Goal: Task Accomplishment & Management: Manage account settings

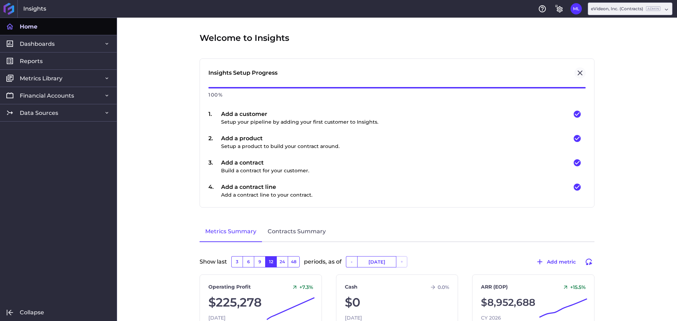
click at [576, 71] on icon "Close" at bounding box center [580, 73] width 8 height 8
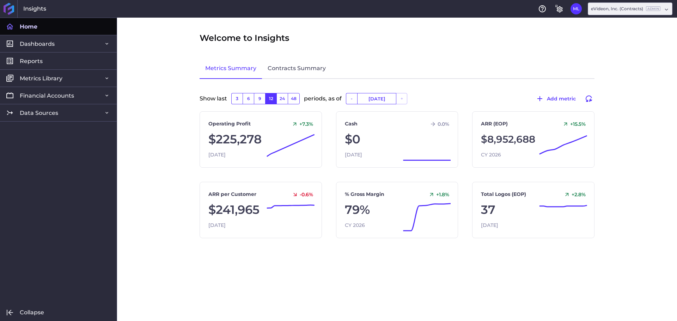
click at [651, 218] on div "Welcome to Insights Insights Setup Progress 100 % 1 . Add a customer Setup your…" at bounding box center [397, 170] width 560 height 304
click at [510, 138] on icon at bounding box center [531, 147] width 116 height 30
click at [493, 121] on link "ARR (EOP)" at bounding box center [494, 123] width 27 height 7
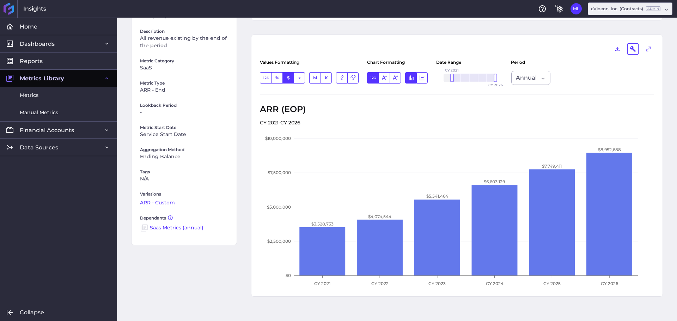
scroll to position [88, 0]
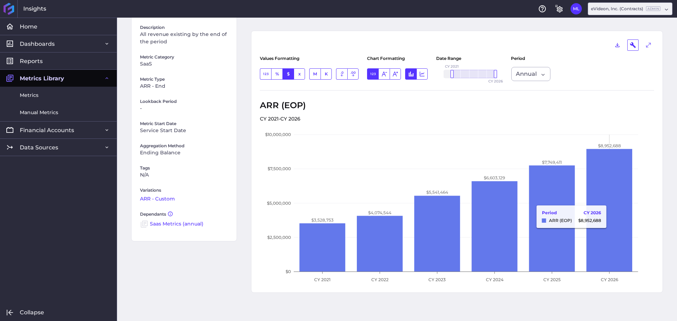
click at [606, 202] on icon at bounding box center [610, 210] width 46 height 123
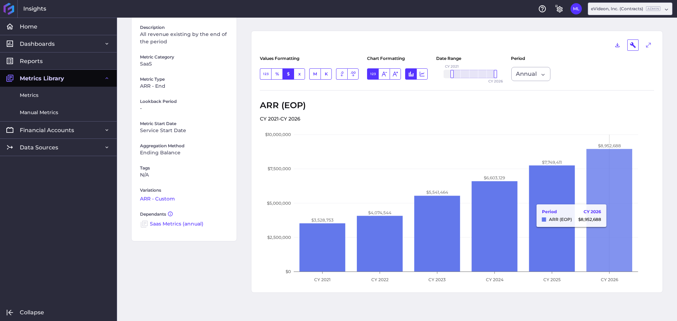
click at [622, 201] on icon at bounding box center [610, 210] width 46 height 123
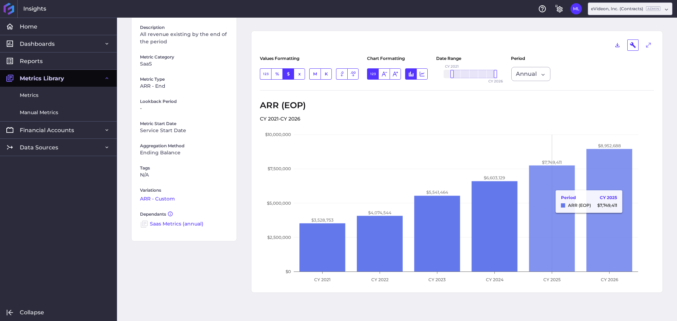
click at [544, 187] on icon at bounding box center [552, 219] width 46 height 107
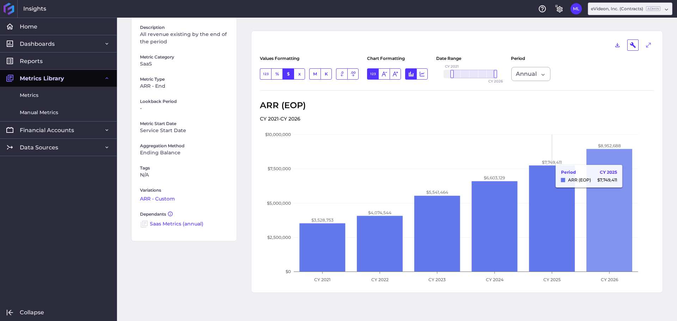
click at [543, 162] on tspan "$7,749,411" at bounding box center [552, 162] width 20 height 5
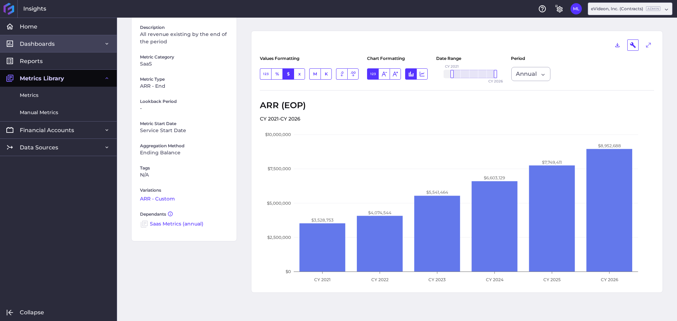
click at [105, 44] on icon at bounding box center [107, 44] width 6 height 6
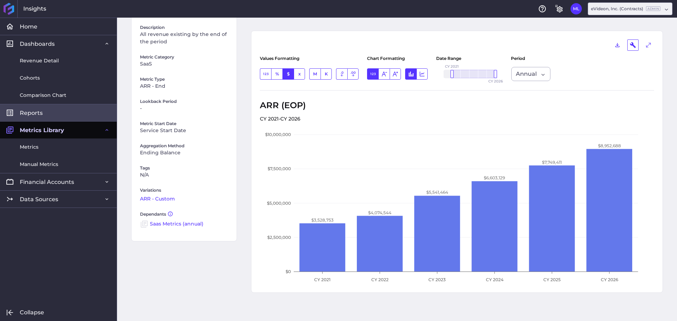
click at [44, 111] on link "Reports" at bounding box center [58, 112] width 117 height 17
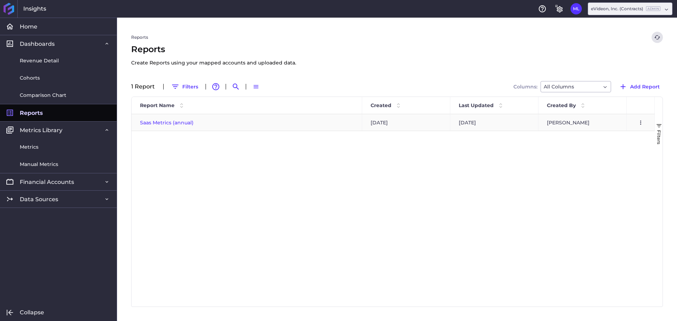
click at [160, 122] on span "Saas Metrics (annual)" at bounding box center [167, 123] width 54 height 6
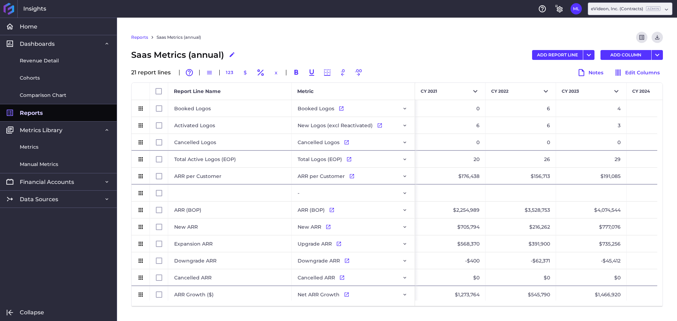
click at [398, 50] on div "Saas Metrics (annual) Edit Report Name ADD REPORT LINE Add Report Line Add Mult…" at bounding box center [397, 55] width 532 height 13
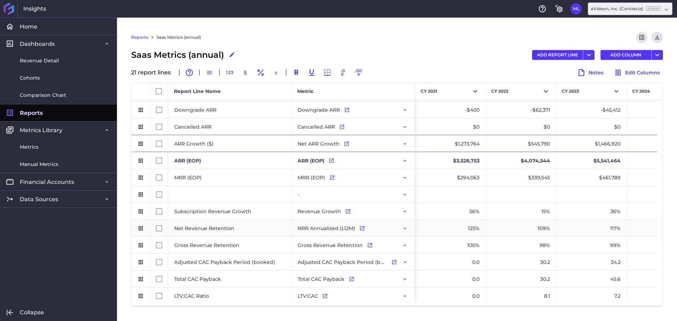
scroll to position [155, 0]
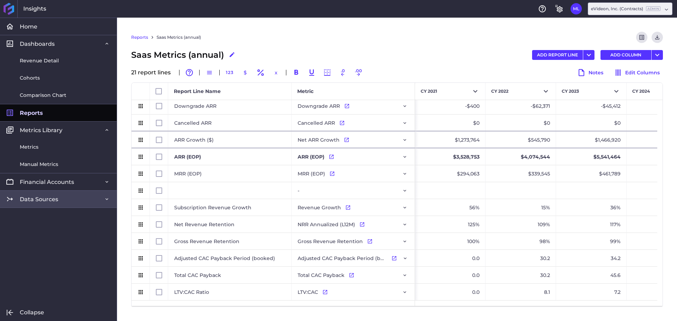
click at [102, 200] on link "Data Sources" at bounding box center [58, 198] width 117 height 17
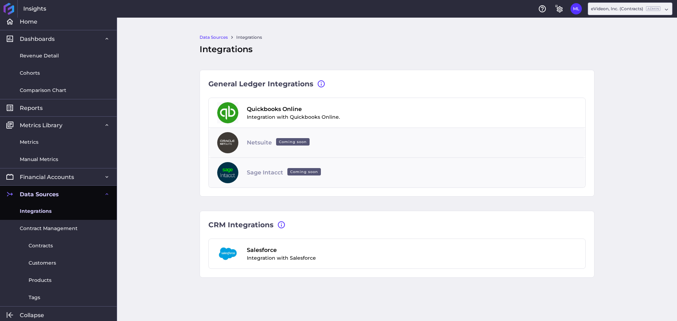
scroll to position [7, 0]
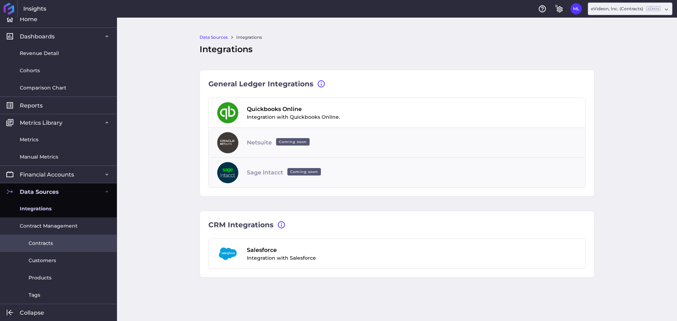
click at [47, 241] on span "Contracts" at bounding box center [41, 243] width 24 height 7
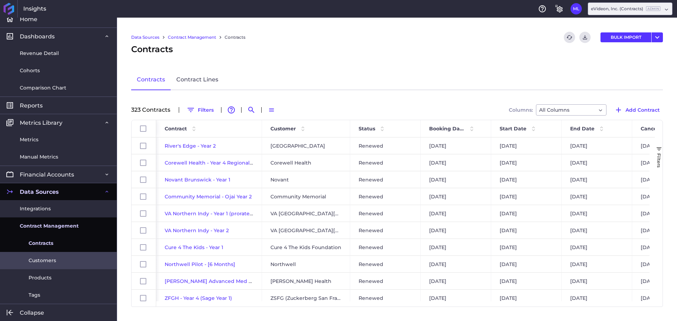
click at [51, 264] on span "Customers" at bounding box center [43, 260] width 28 height 7
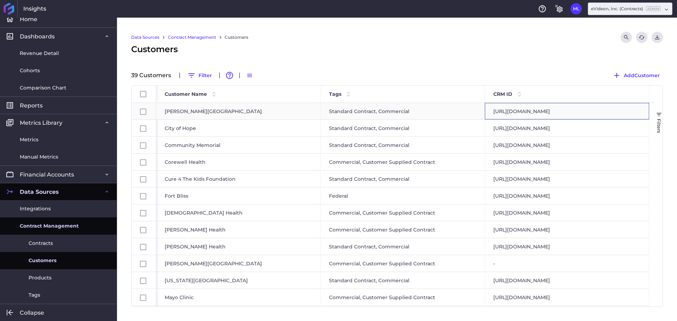
click at [520, 112] on div "[URL][DOMAIN_NAME]" at bounding box center [567, 111] width 164 height 17
checkbox input "false"
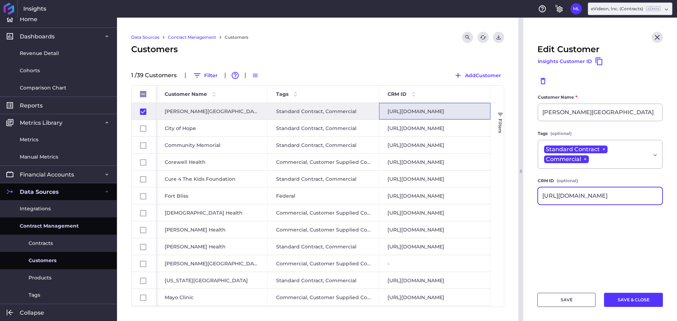
drag, startPoint x: 541, startPoint y: 197, endPoint x: 811, endPoint y: 200, distance: 270.2
click at [677, 200] on html "Insights Help General Settings ML [PERSON_NAME] [EMAIL_ADDRESS][DOMAIN_NAME] Se…" at bounding box center [338, 160] width 677 height 321
click at [658, 37] on icon "Close" at bounding box center [657, 37] width 5 height 5
checkbox input "false"
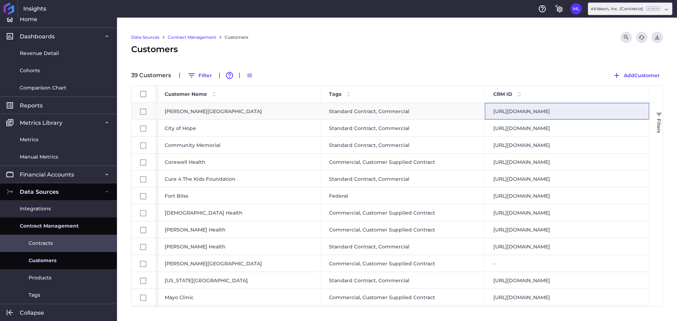
click at [40, 243] on span "Contracts" at bounding box center [41, 243] width 24 height 7
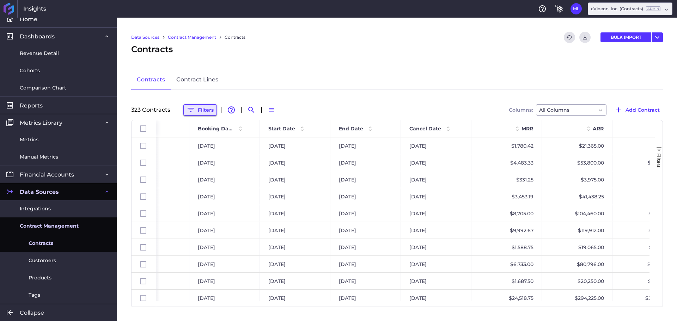
click at [196, 109] on button "Filters" at bounding box center [200, 109] width 34 height 11
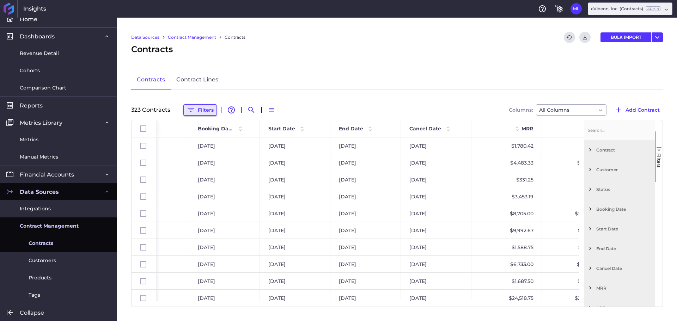
click at [199, 110] on button "Filters" at bounding box center [200, 109] width 34 height 11
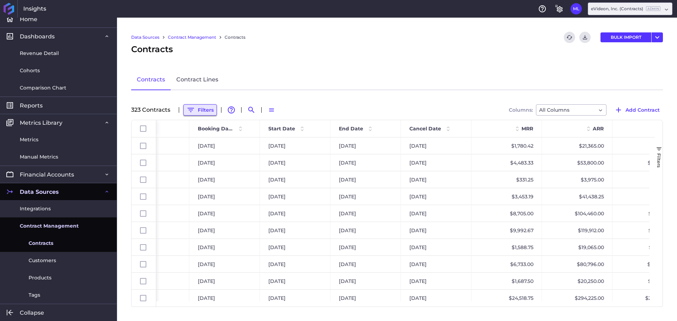
click at [199, 110] on button "Filters" at bounding box center [200, 109] width 34 height 11
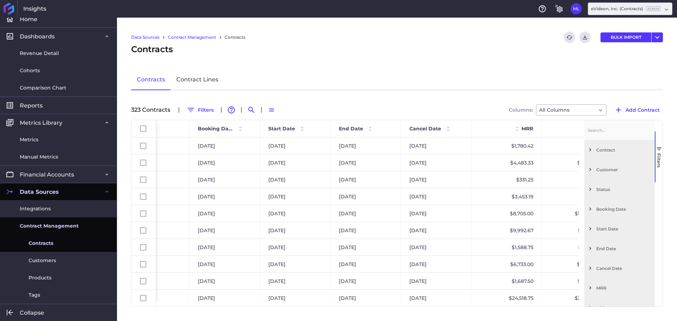
click at [592, 151] on span "Filter List 12 Filters" at bounding box center [590, 150] width 6 height 6
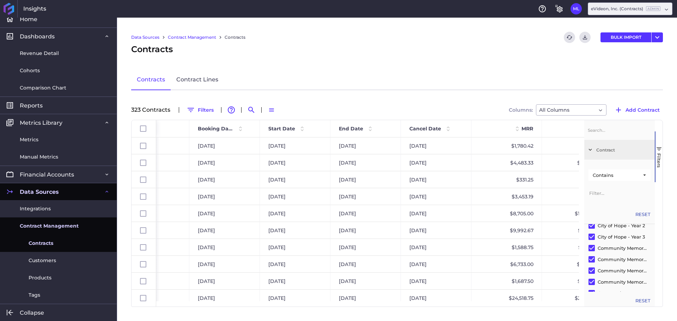
click at [547, 63] on div "Data Sources Contract Management Contracts Refresh table data Download CSV BULK…" at bounding box center [397, 170] width 560 height 304
click at [642, 175] on span "Filtering operator" at bounding box center [645, 175] width 6 height 6
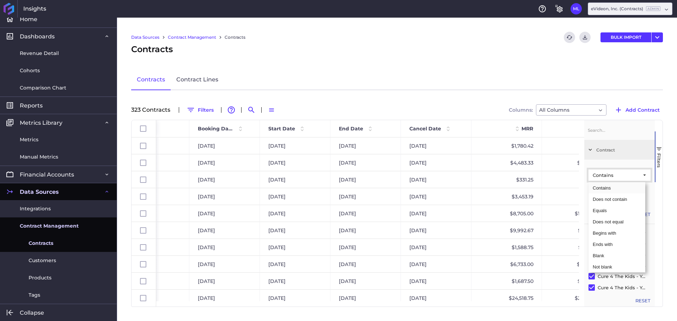
drag, startPoint x: 548, startPoint y: 73, endPoint x: 463, endPoint y: 69, distance: 85.8
click at [548, 73] on div "Contracts Contract Lines" at bounding box center [397, 80] width 532 height 20
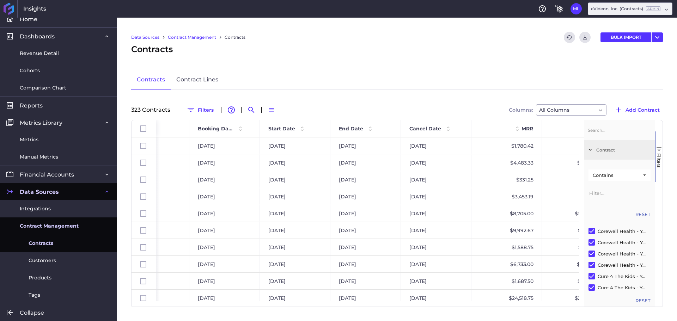
click at [385, 81] on div "Contracts Contract Lines" at bounding box center [397, 80] width 532 height 20
click at [200, 110] on button "Filters" at bounding box center [200, 109] width 34 height 11
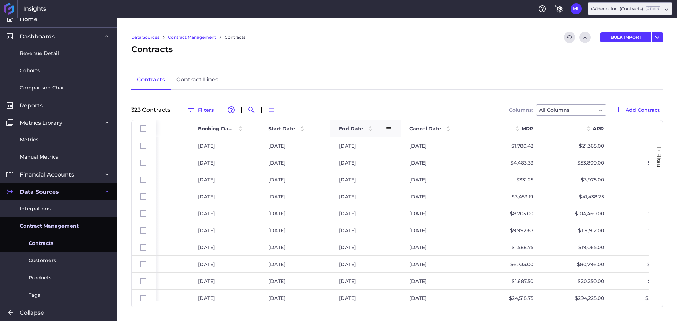
click at [389, 127] on span at bounding box center [389, 129] width 6 height 6
click at [413, 202] on span "Group by End Date" at bounding box center [423, 196] width 56 height 13
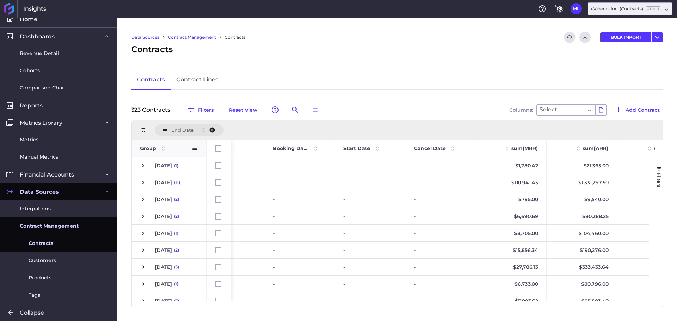
click at [154, 149] on span "Group" at bounding box center [148, 148] width 16 height 6
drag, startPoint x: 154, startPoint y: 149, endPoint x: 192, endPoint y: 144, distance: 38.8
click at [192, 144] on div "Group 1" at bounding box center [169, 148] width 58 height 17
click at [196, 147] on span at bounding box center [195, 148] width 6 height 6
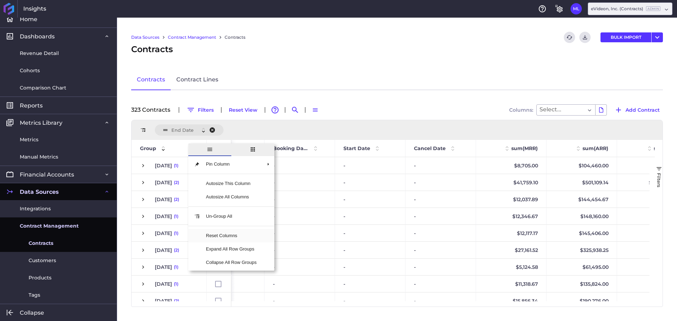
click at [216, 239] on span "Reset Columns" at bounding box center [231, 235] width 62 height 13
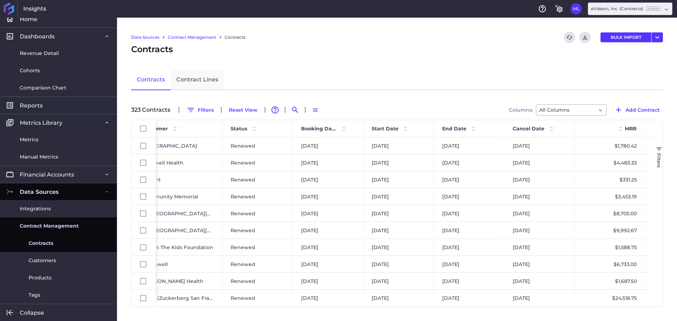
click at [209, 80] on link "Contract Lines" at bounding box center [197, 80] width 53 height 20
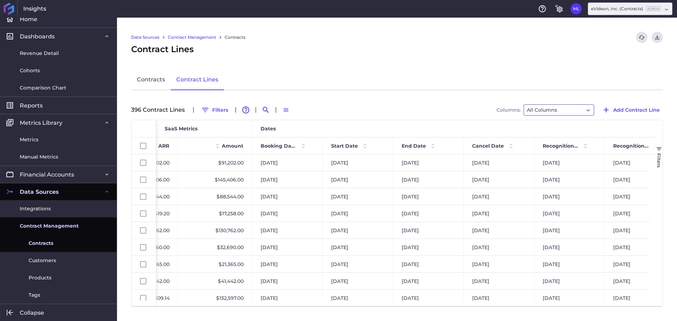
click at [588, 112] on div "All Columns" at bounding box center [559, 109] width 71 height 11
click at [516, 86] on div "Contracts Contract Lines" at bounding box center [397, 80] width 532 height 20
click at [375, 92] on div "Data Sources Contract Management Contracts Refresh table data Download CSV Cont…" at bounding box center [397, 170] width 560 height 304
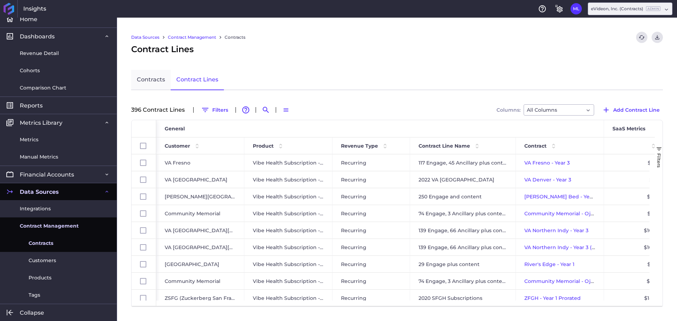
click at [157, 81] on link "Contracts" at bounding box center [151, 80] width 40 height 20
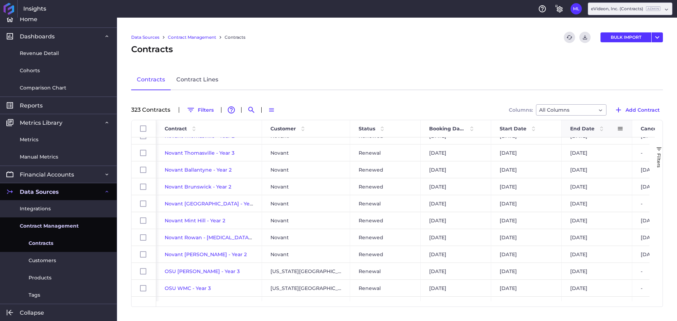
click at [584, 129] on span "End Date" at bounding box center [582, 129] width 24 height 6
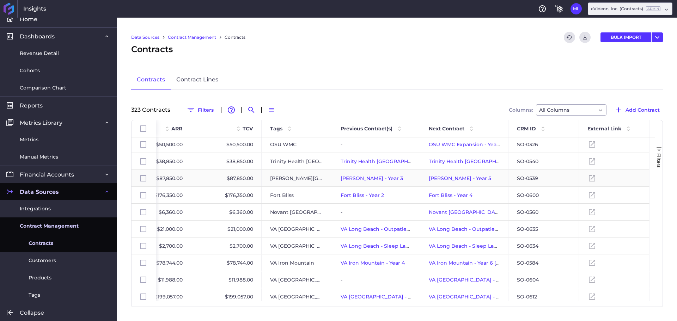
click at [440, 180] on span "[PERSON_NAME] - Year 5" at bounding box center [460, 178] width 62 height 6
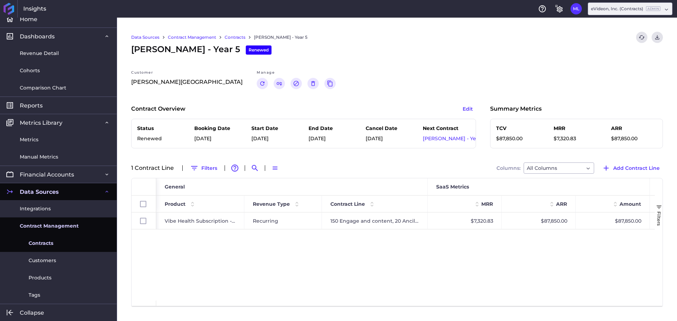
click at [274, 273] on div "Vibe Health Subscription - Recurring Recurring 150 Engage and content, 20 Ancil…" at bounding box center [405, 257] width 499 height 88
drag, startPoint x: 382, startPoint y: 306, endPoint x: 391, endPoint y: 306, distance: 9.2
click at [391, 306] on div "Average : Count : Min : Max : Sum :" at bounding box center [397, 306] width 531 height 1
click at [337, 260] on div "Vibe Health Subscription - Recurring Recurring 150 Engage and content, 20 Ancil…" at bounding box center [405, 257] width 499 height 88
click at [397, 282] on div "Vibe Health Subscription - Recurring Recurring 150 Engage and content, 20 Ancil…" at bounding box center [405, 257] width 499 height 88
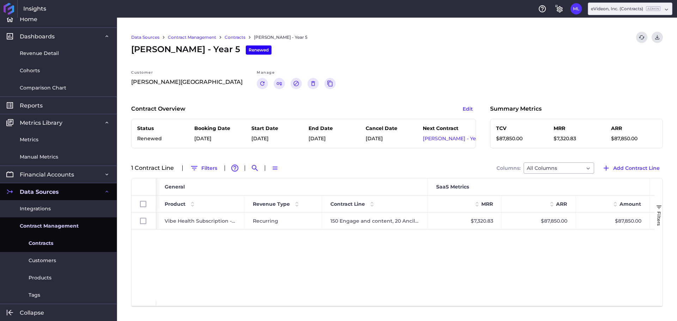
click at [486, 269] on div "Vibe Health Subscription - Recurring Recurring 150 Engage and content, 20 Ancil…" at bounding box center [405, 257] width 499 height 88
